Goal: Complete application form: Complete application form

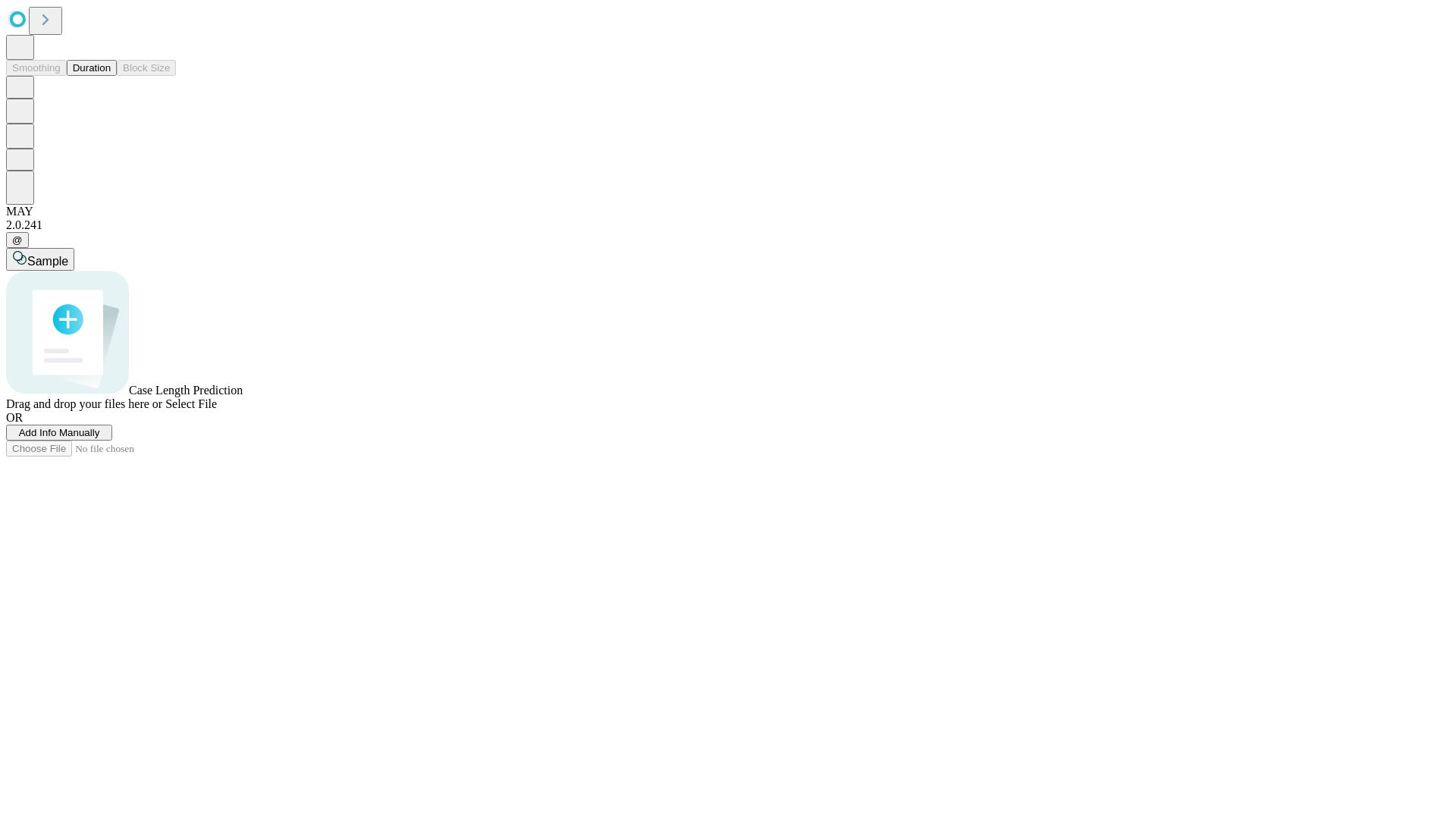
click at [110, 76] on button "Duration" at bounding box center [92, 68] width 50 height 16
click at [100, 438] on span "Add Info Manually" at bounding box center [59, 432] width 81 height 11
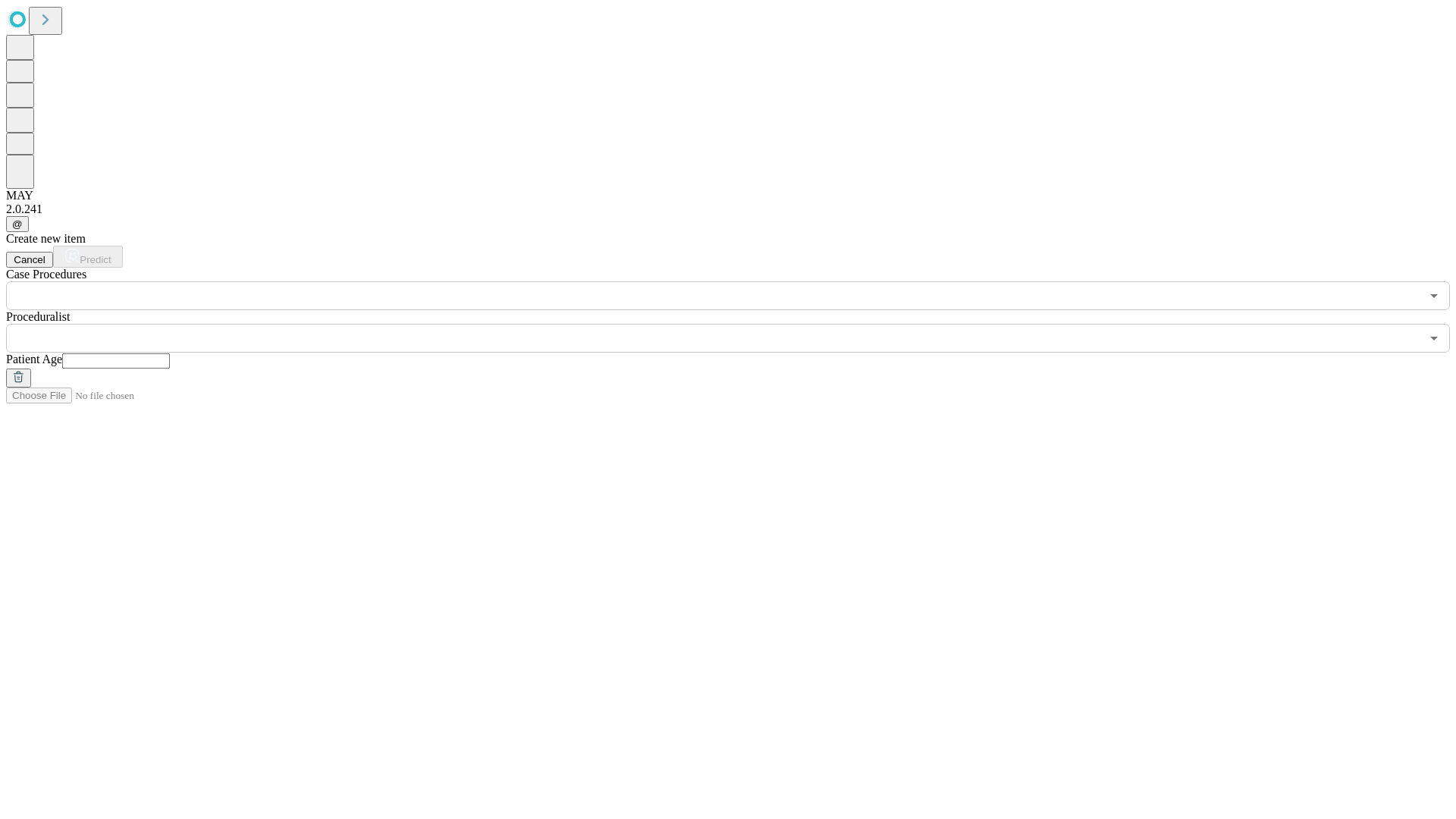
click at [170, 353] on input "text" at bounding box center [116, 361] width 108 height 15
type input "**"
click at [738, 323] on input "text" at bounding box center [713, 338] width 1414 height 29
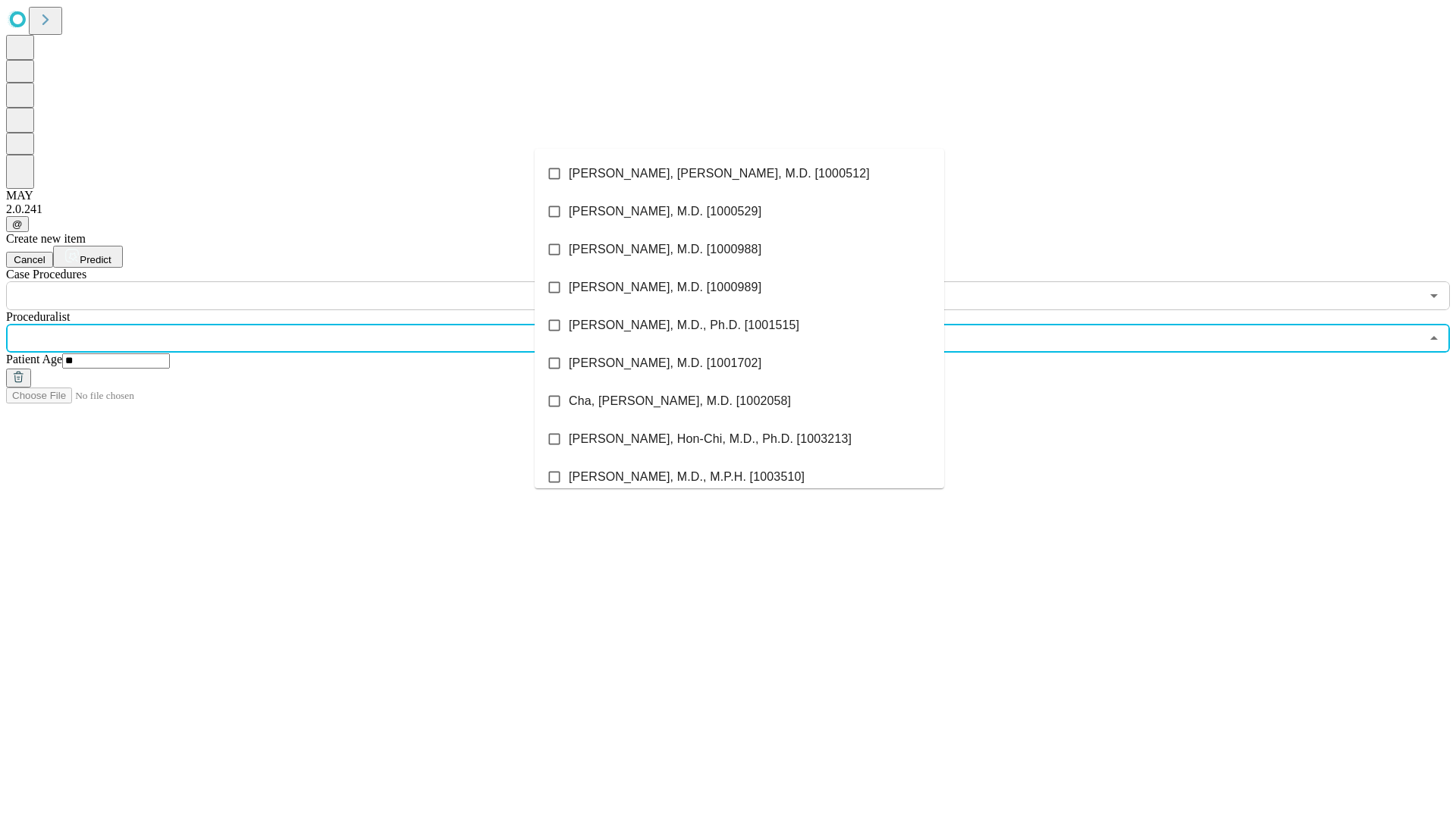
click at [739, 174] on li "[PERSON_NAME], [PERSON_NAME], M.D. [1000512]" at bounding box center [739, 174] width 410 height 38
click at [318, 282] on input "text" at bounding box center [713, 296] width 1414 height 29
